Goal: Task Accomplishment & Management: Manage account settings

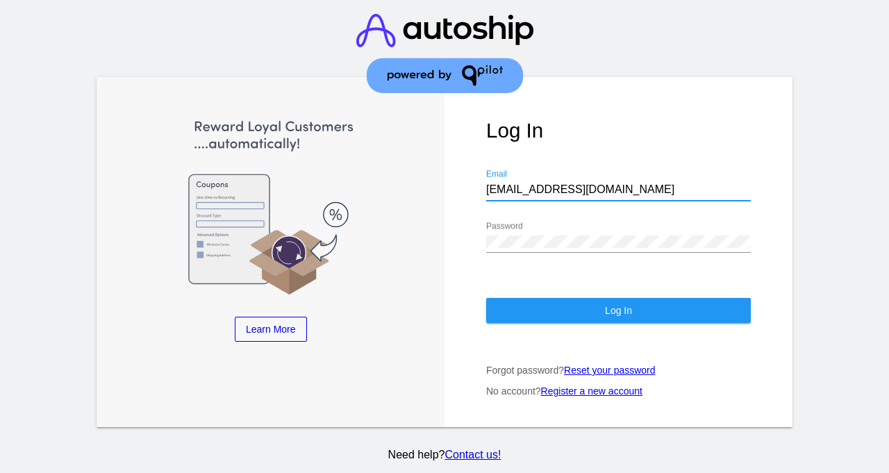
click at [619, 298] on button "Log In" at bounding box center [618, 310] width 264 height 25
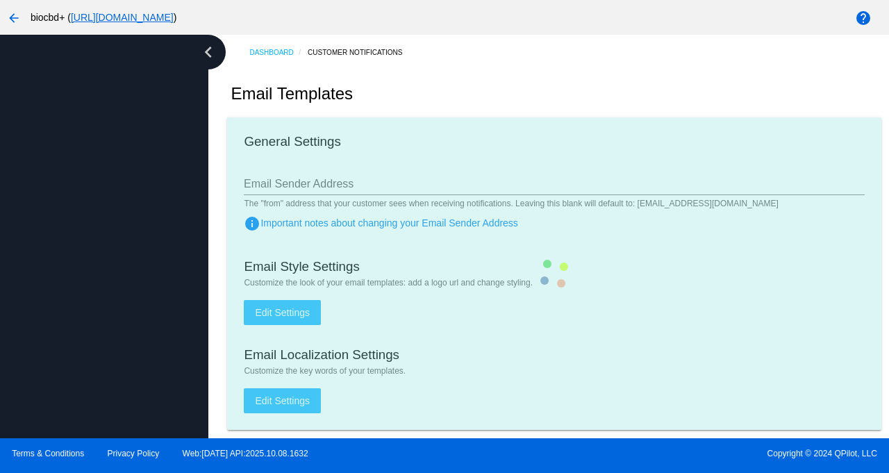
type input "[EMAIL_ADDRESS][DOMAIN_NAME]"
checkbox input "true"
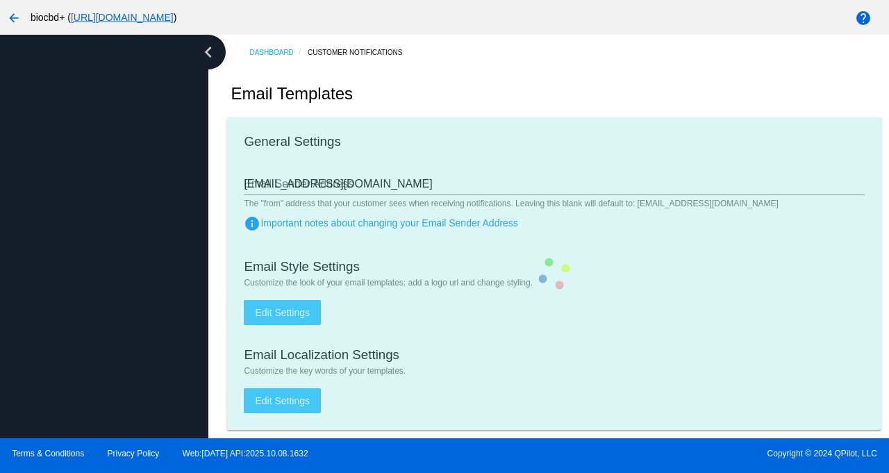
type input "[PERSON_NAME][EMAIL_ADDRESS][DOMAIN_NAME]"
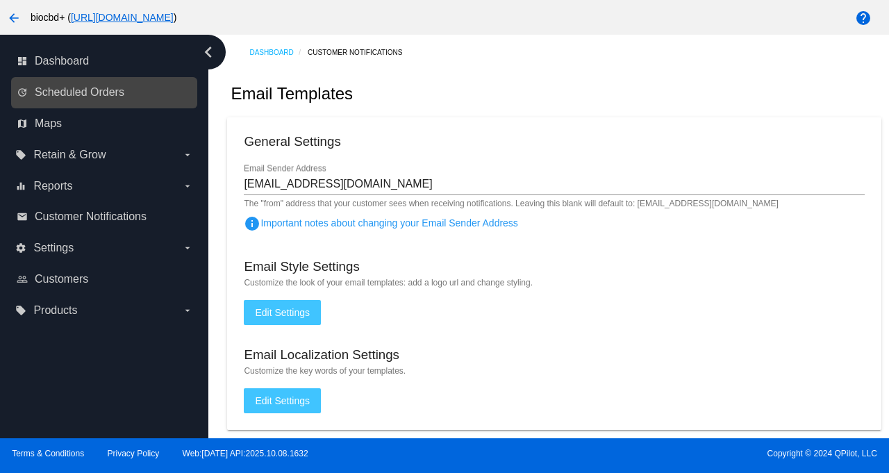
click at [143, 83] on link "update Scheduled Orders" at bounding box center [105, 92] width 176 height 22
